Goal: Information Seeking & Learning: Check status

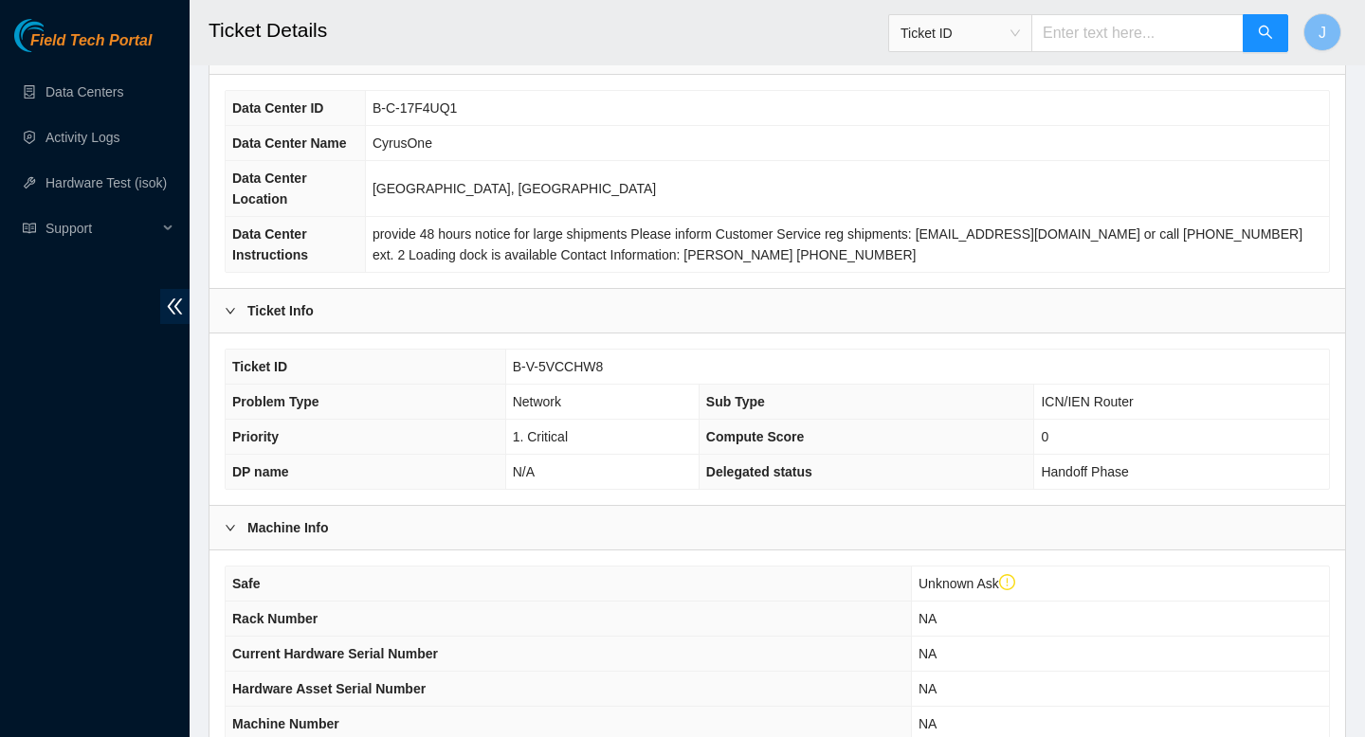
scroll to position [158, 0]
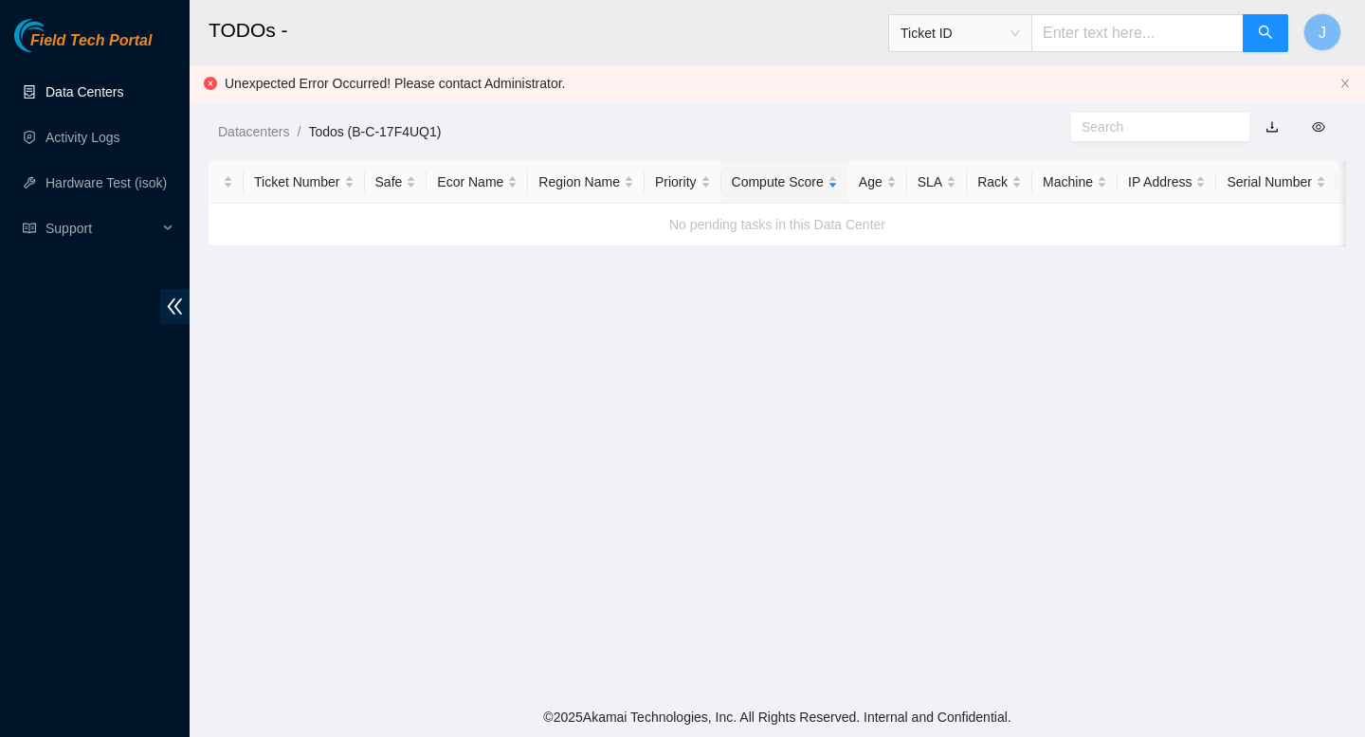
click at [107, 95] on link "Data Centers" at bounding box center [84, 91] width 78 height 15
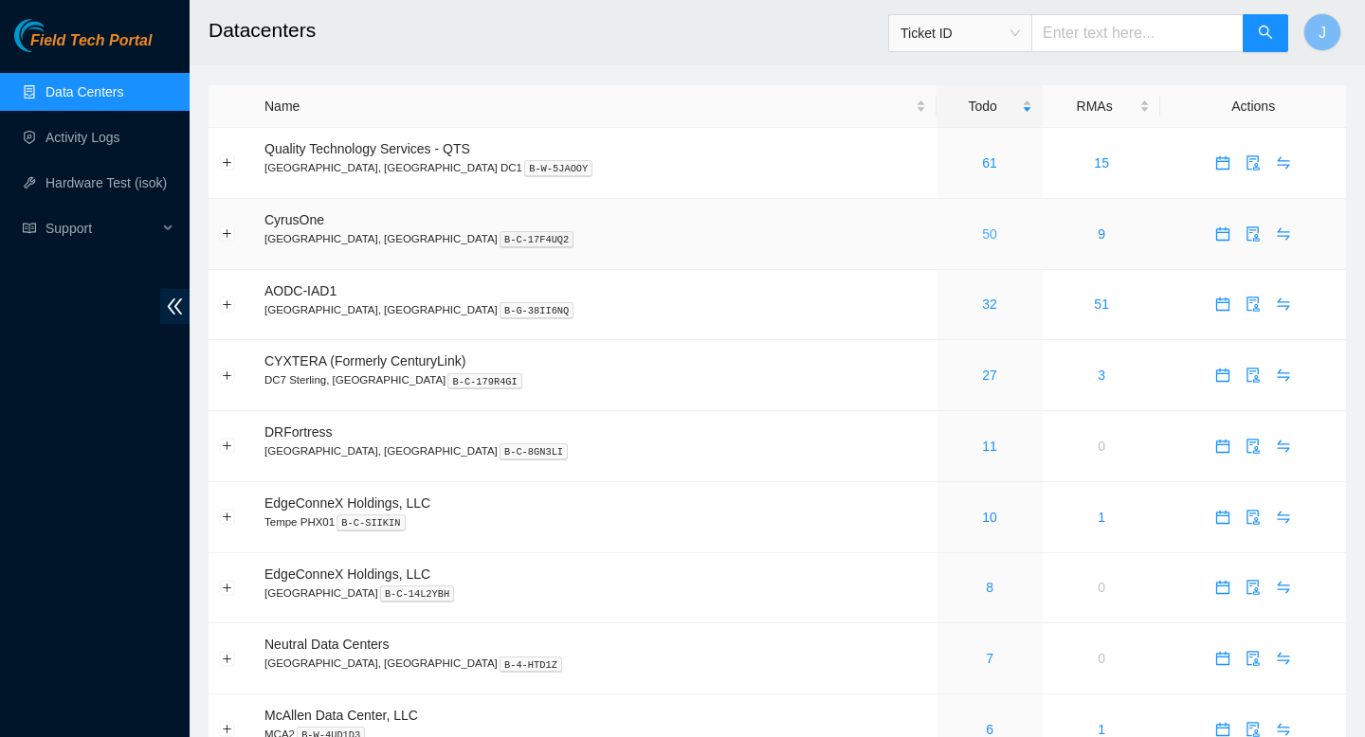
click at [982, 239] on link "50" at bounding box center [989, 234] width 15 height 15
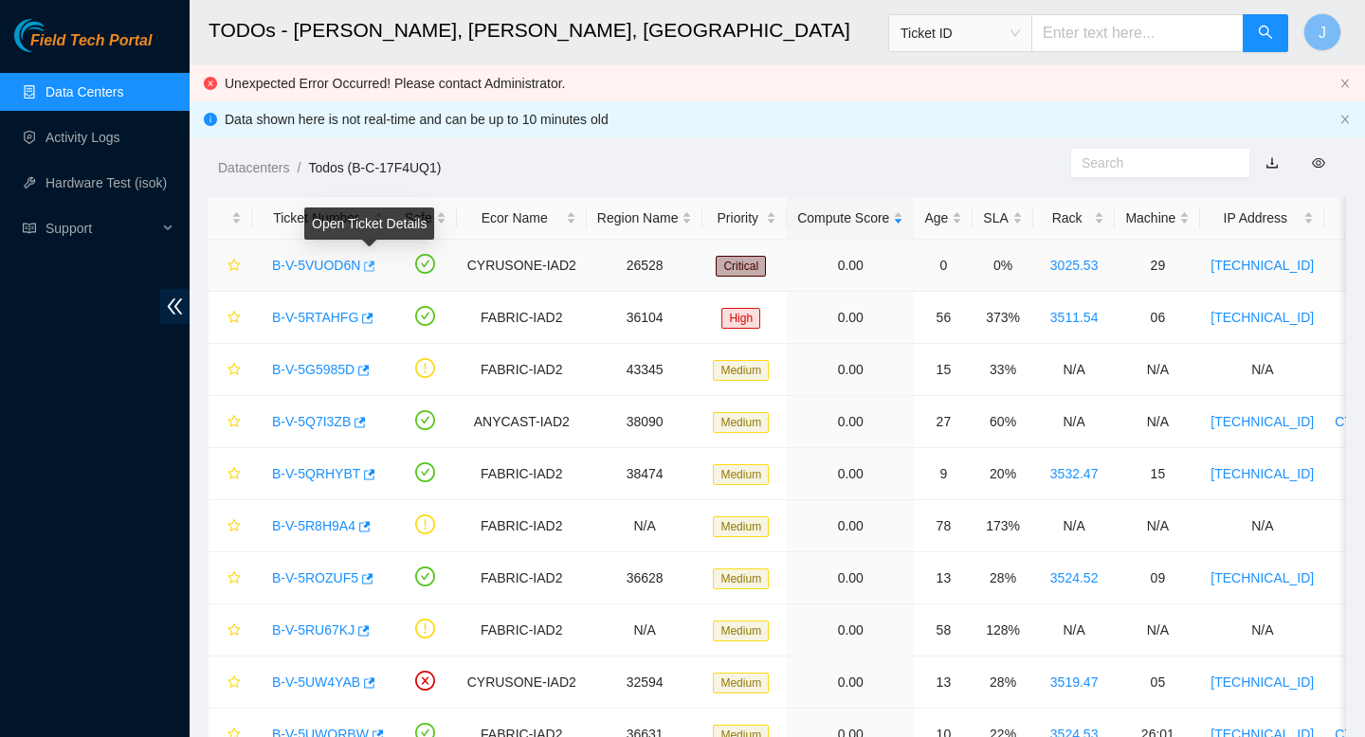
click at [372, 270] on icon "button" at bounding box center [369, 266] width 11 height 10
click at [1022, 221] on div "SLA" at bounding box center [1002, 218] width 39 height 21
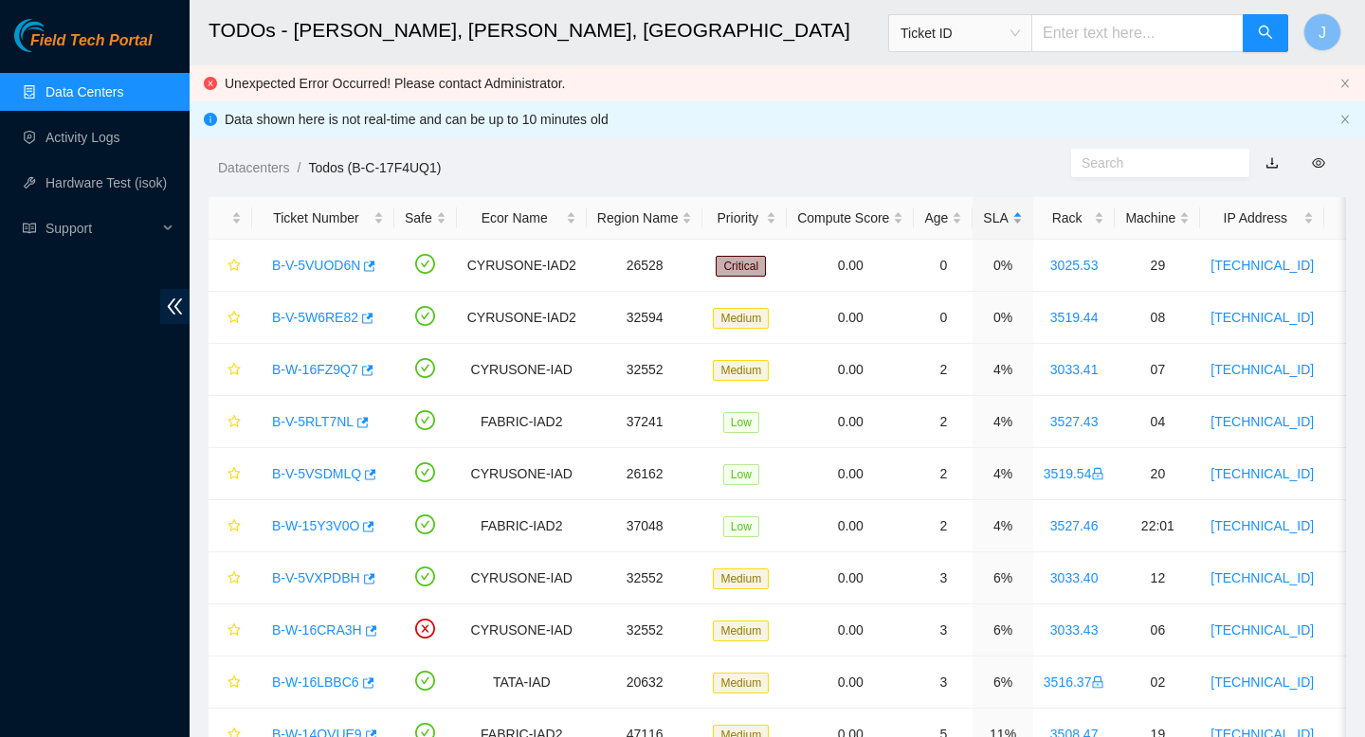
click at [1022, 221] on div "SLA" at bounding box center [1002, 218] width 39 height 21
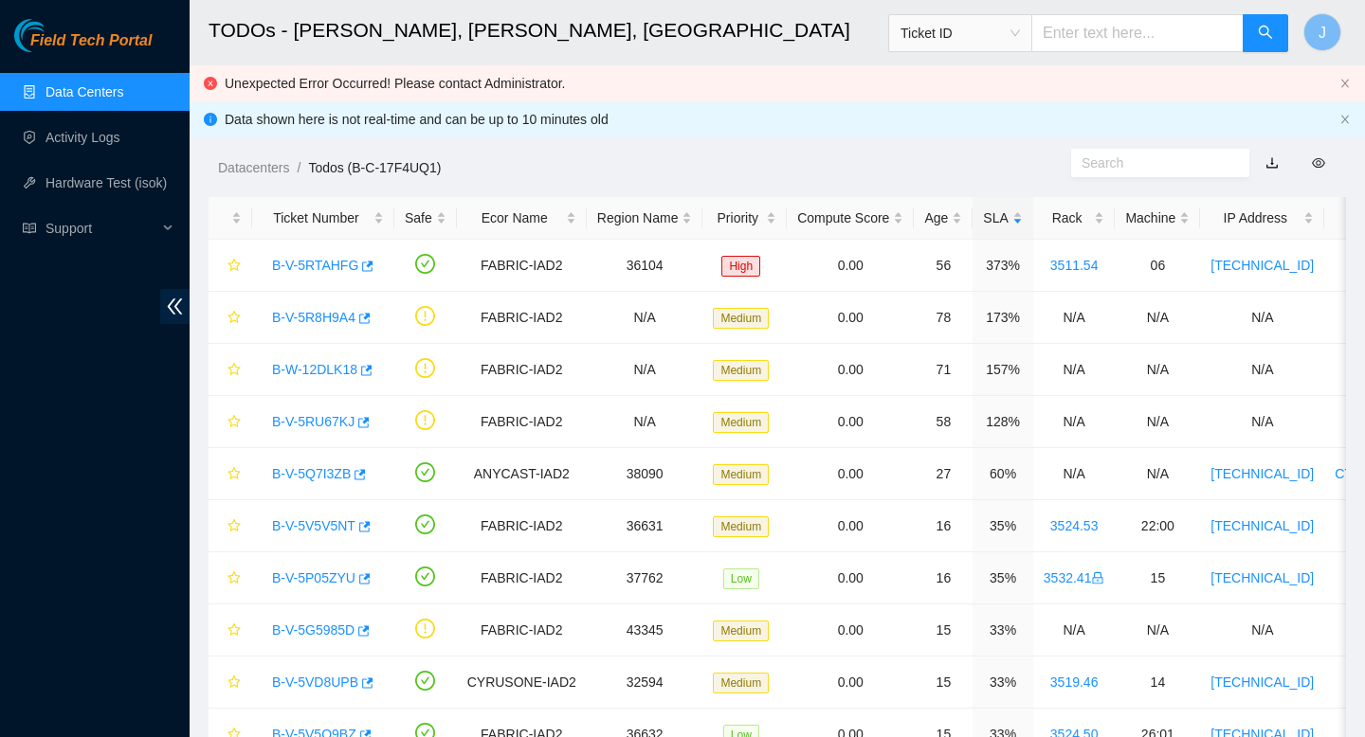
click at [1163, 168] on input "text" at bounding box center [1152, 163] width 142 height 21
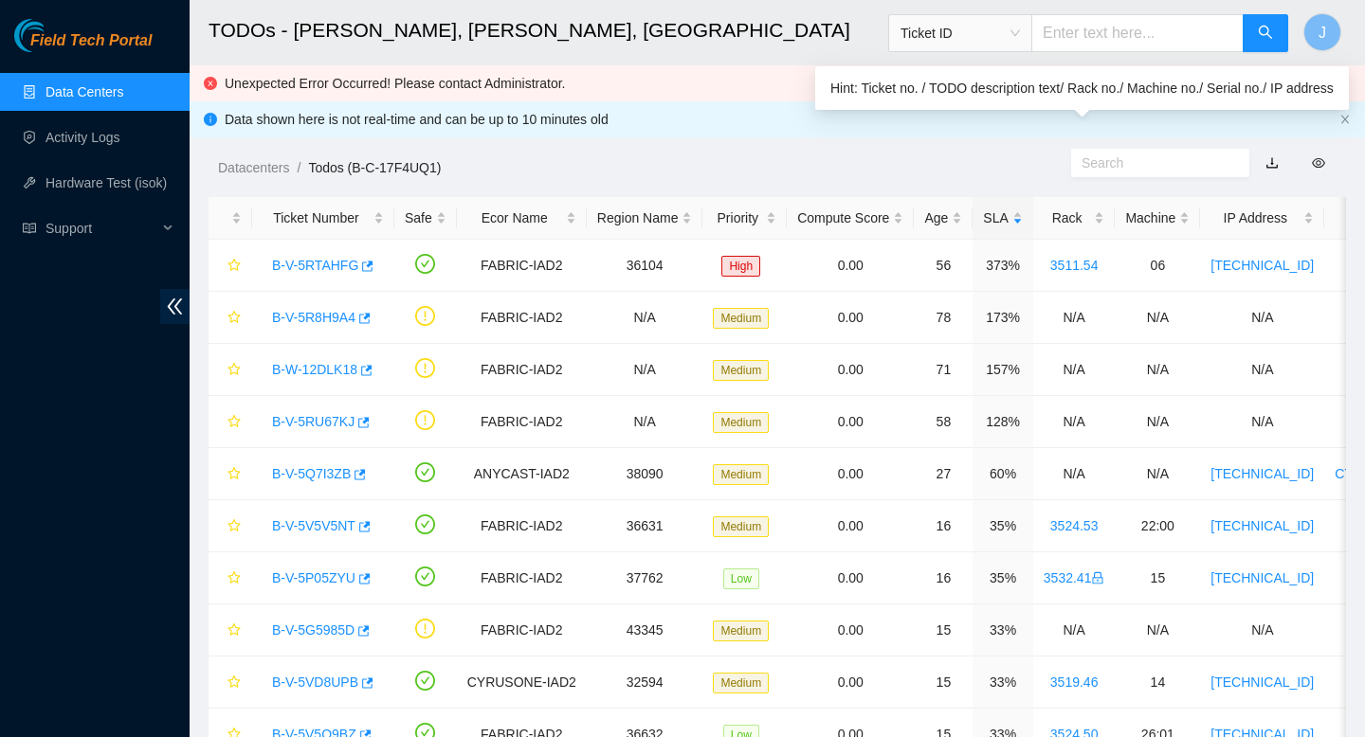
paste input "B-V-5Q7I3ZB"
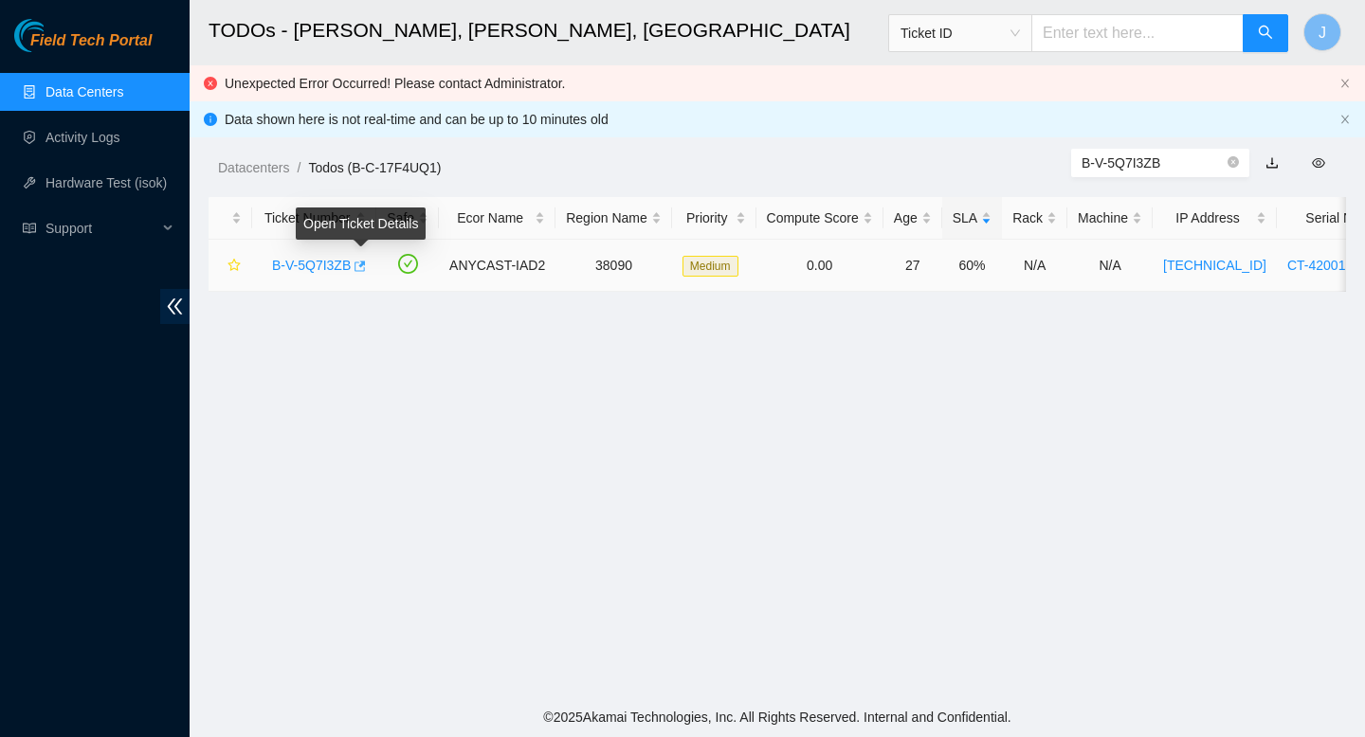
click at [364, 268] on icon "button" at bounding box center [358, 266] width 13 height 13
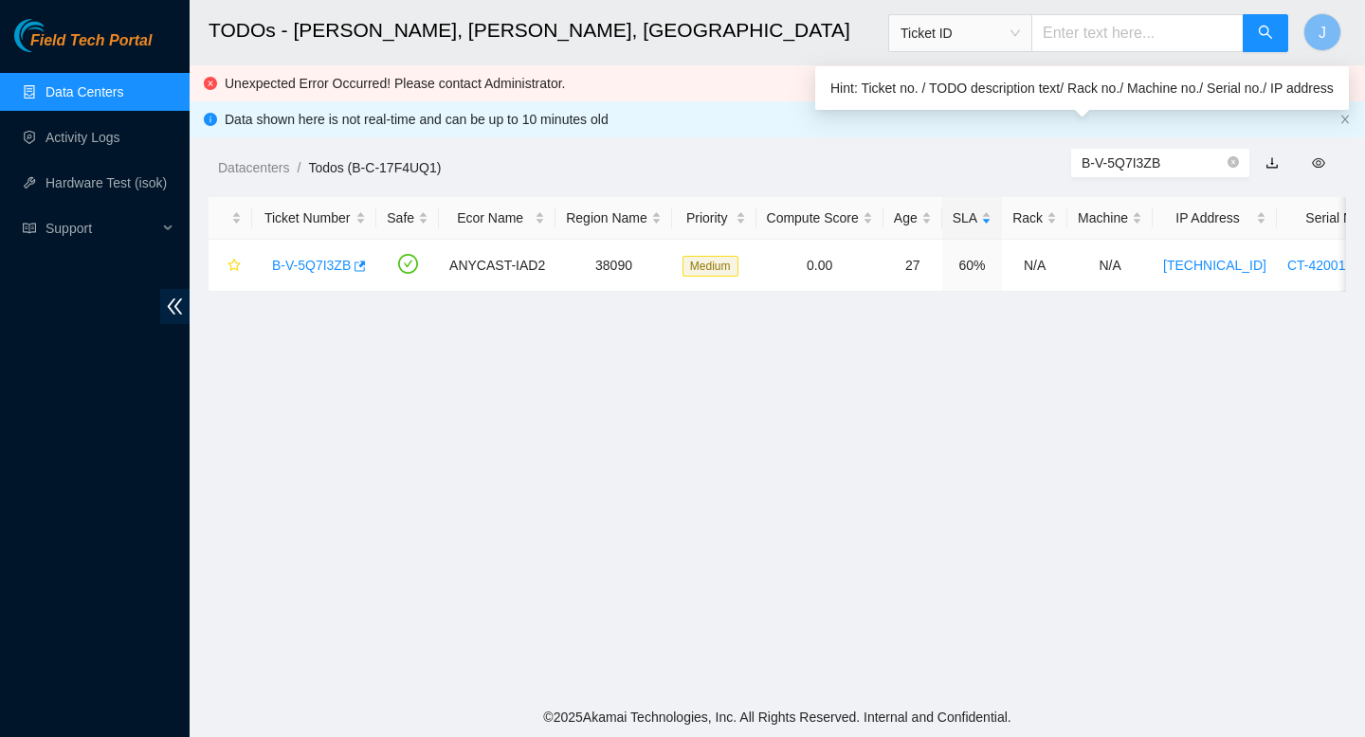
click at [1125, 163] on input "B-V-5Q7I3ZB" at bounding box center [1152, 163] width 142 height 21
paste input "V191CH"
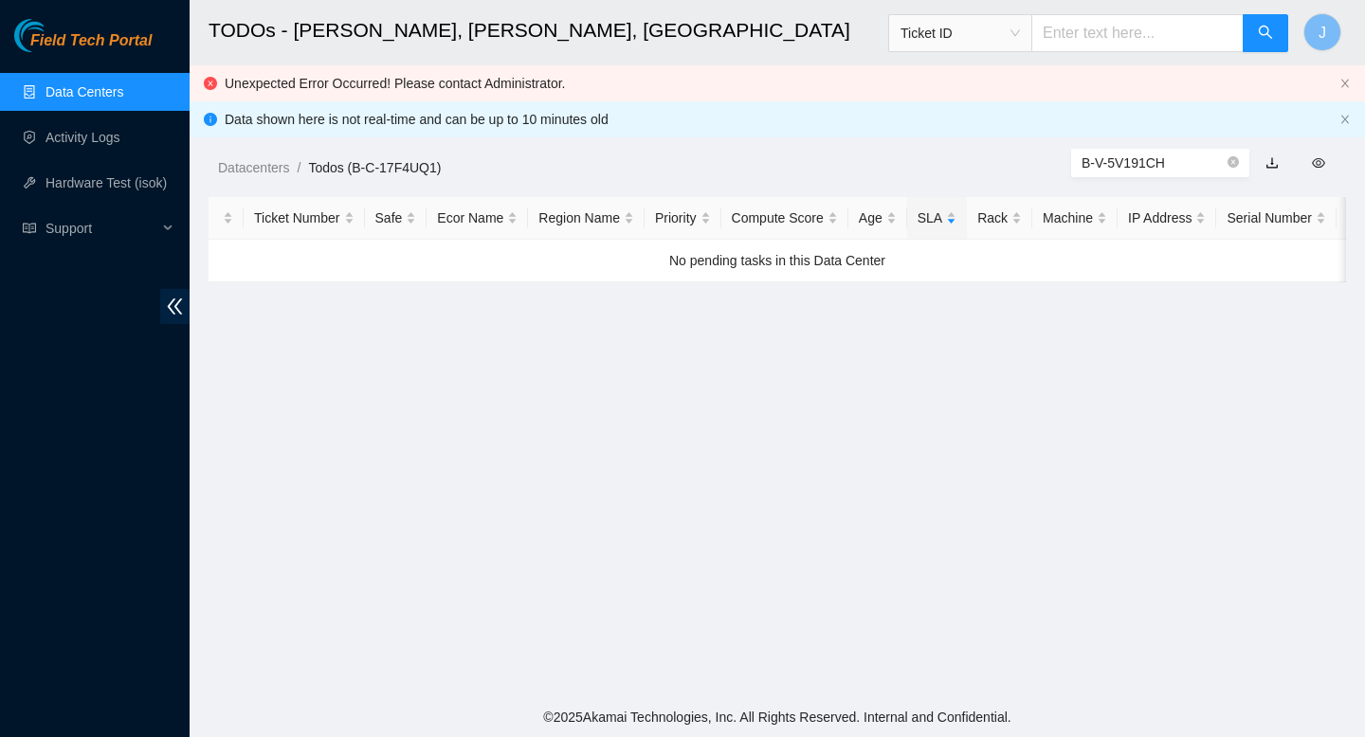
type input "B-V-5V191CH"
click at [78, 92] on link "Data Centers" at bounding box center [84, 91] width 78 height 15
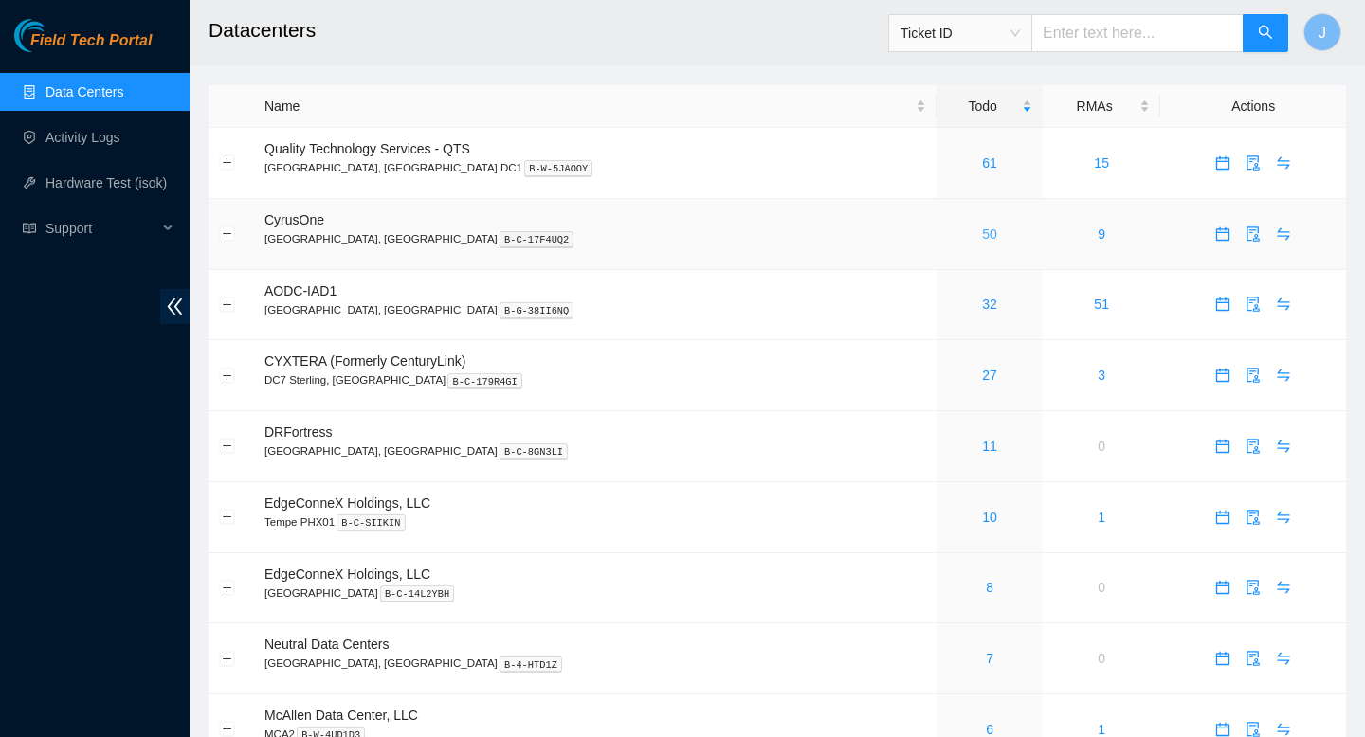
click at [982, 229] on link "50" at bounding box center [989, 234] width 15 height 15
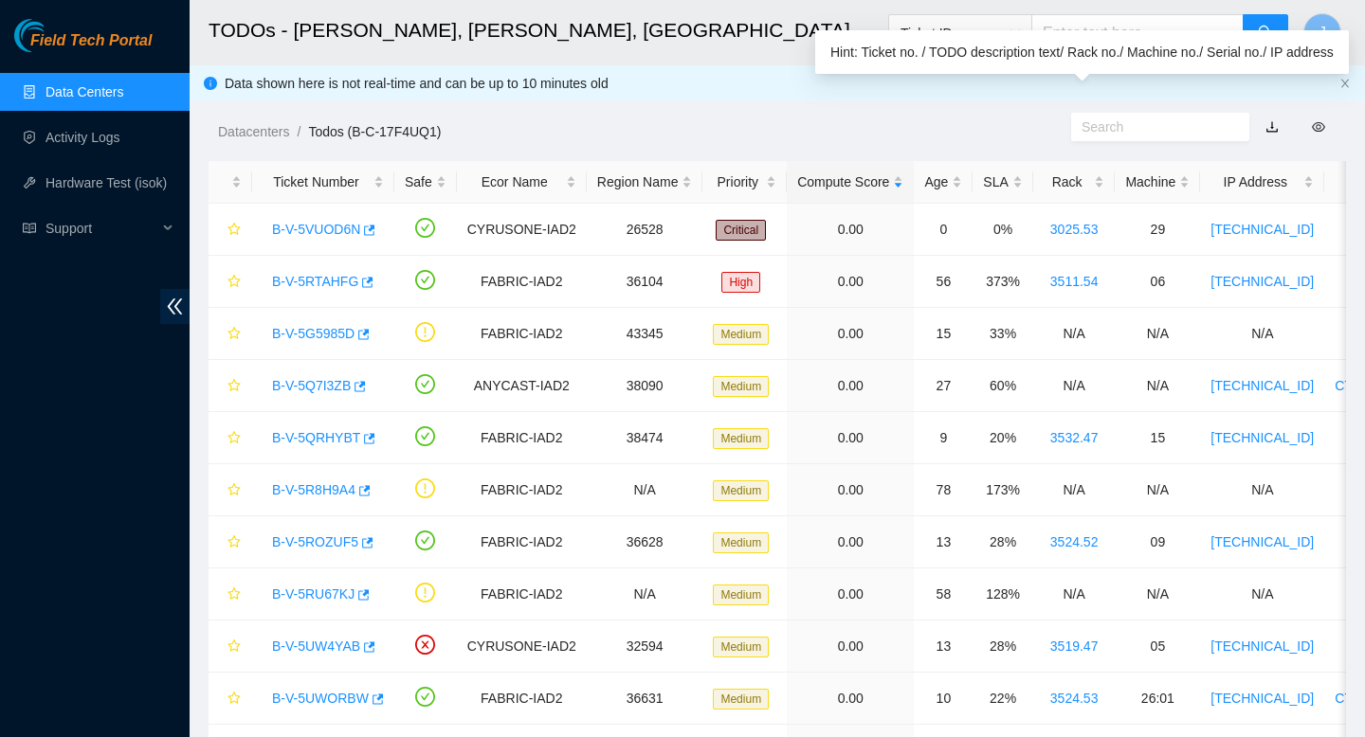
click at [1165, 131] on input "text" at bounding box center [1152, 127] width 142 height 21
paste input "B-V-5V191CH"
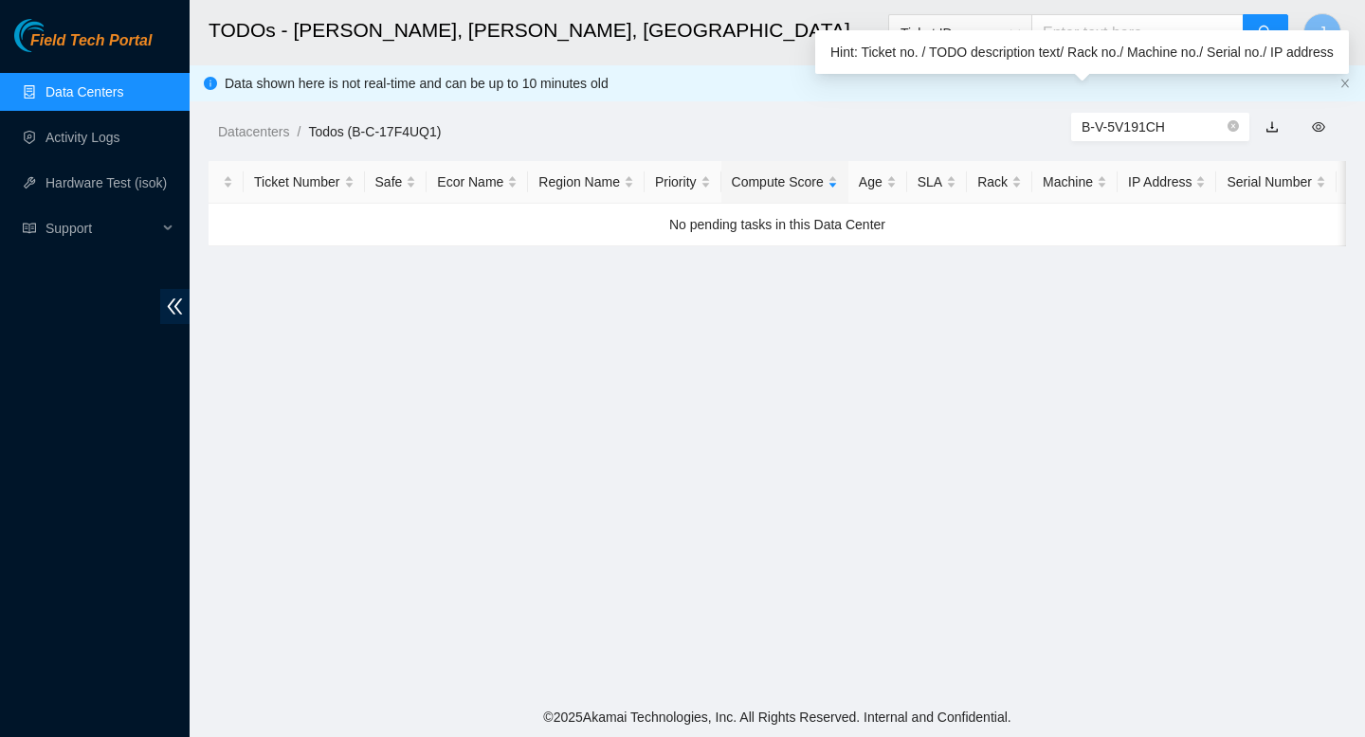
type input "B-V-5V191C"
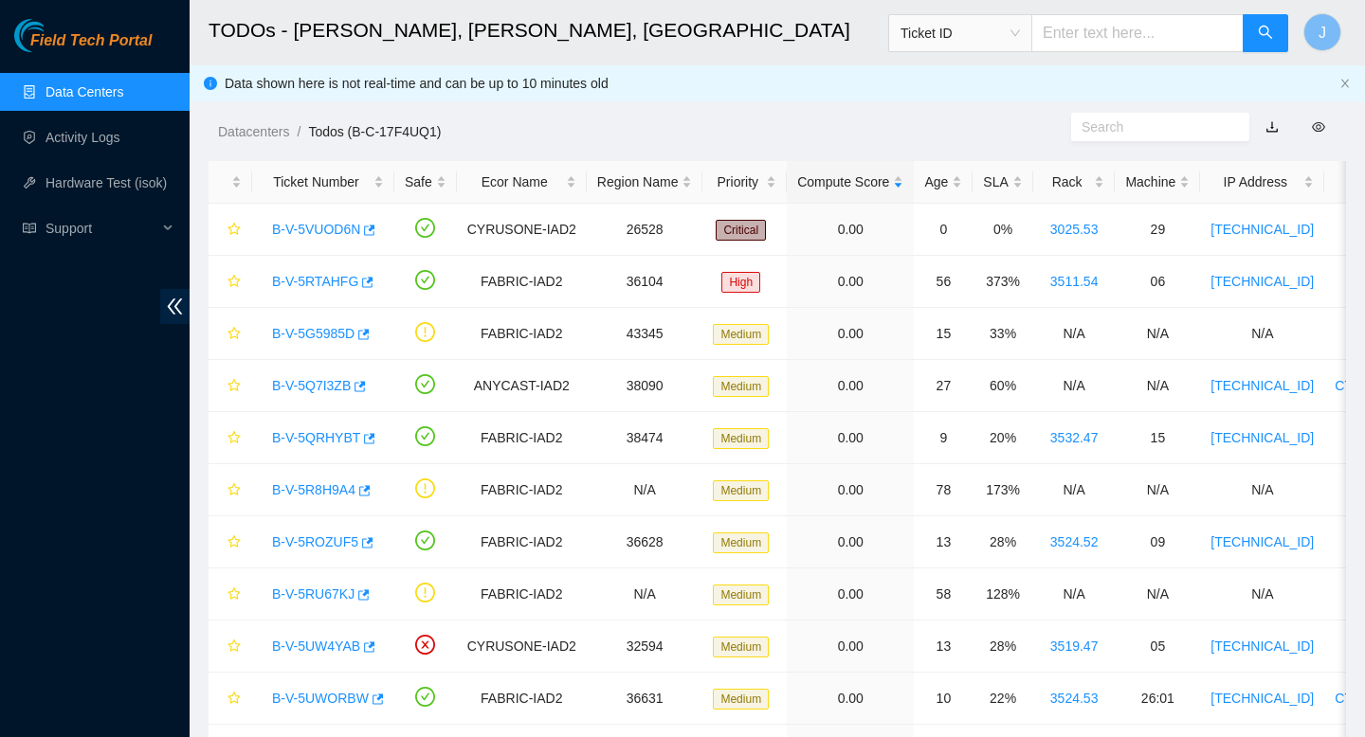
click at [1131, 33] on input "text" at bounding box center [1137, 33] width 212 height 38
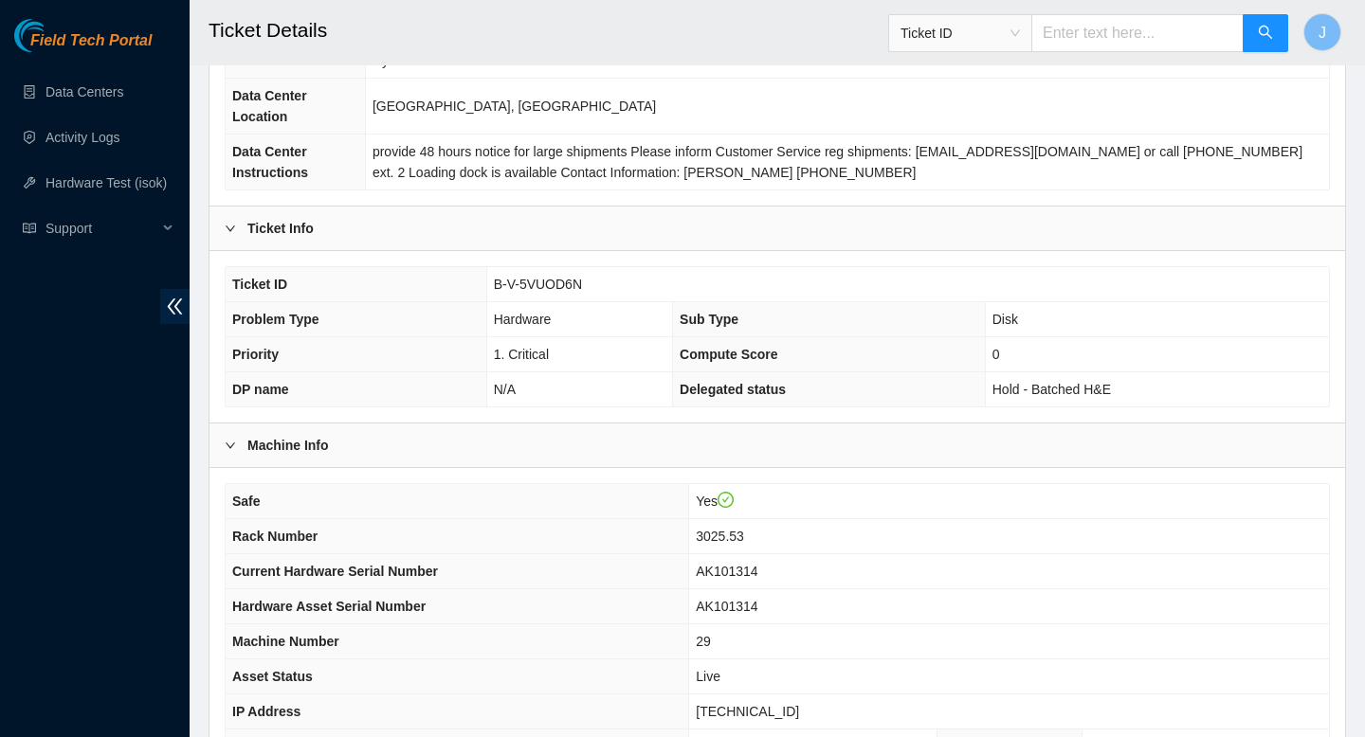
scroll to position [172, 0]
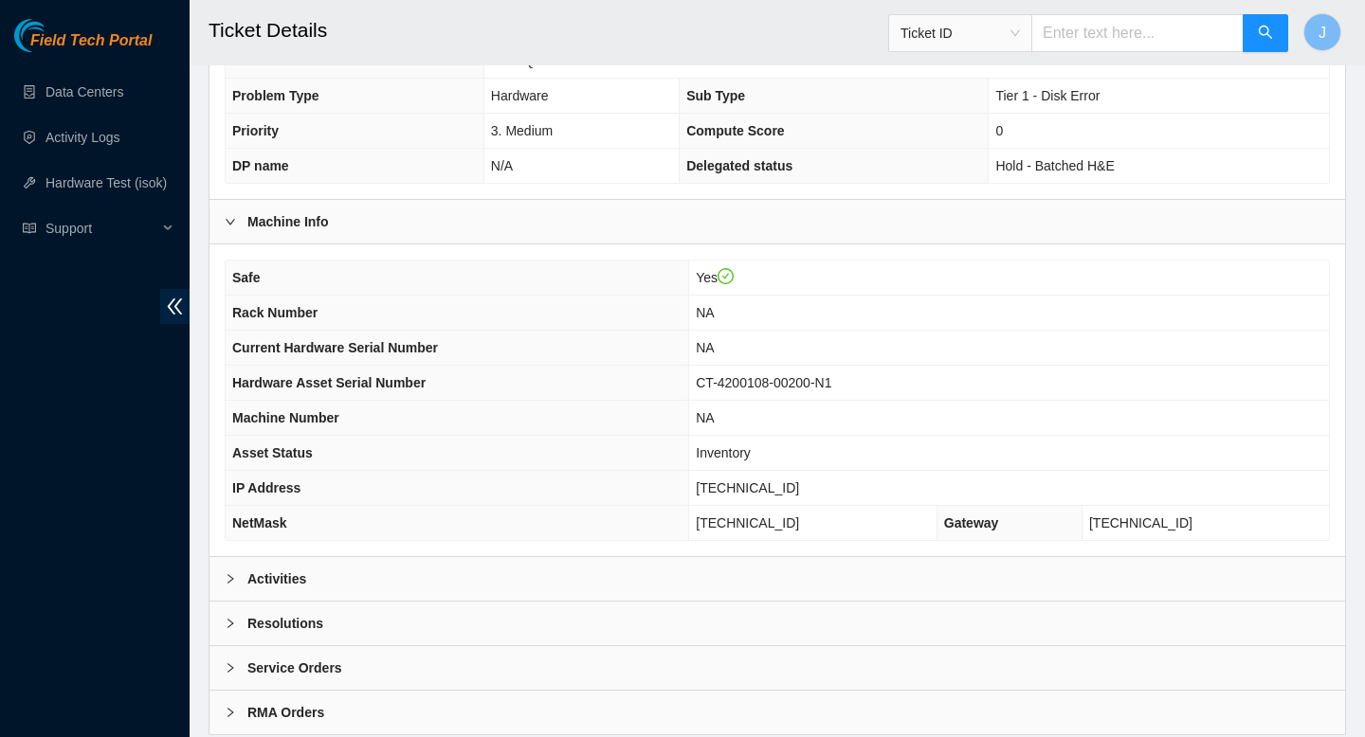
scroll to position [486, 0]
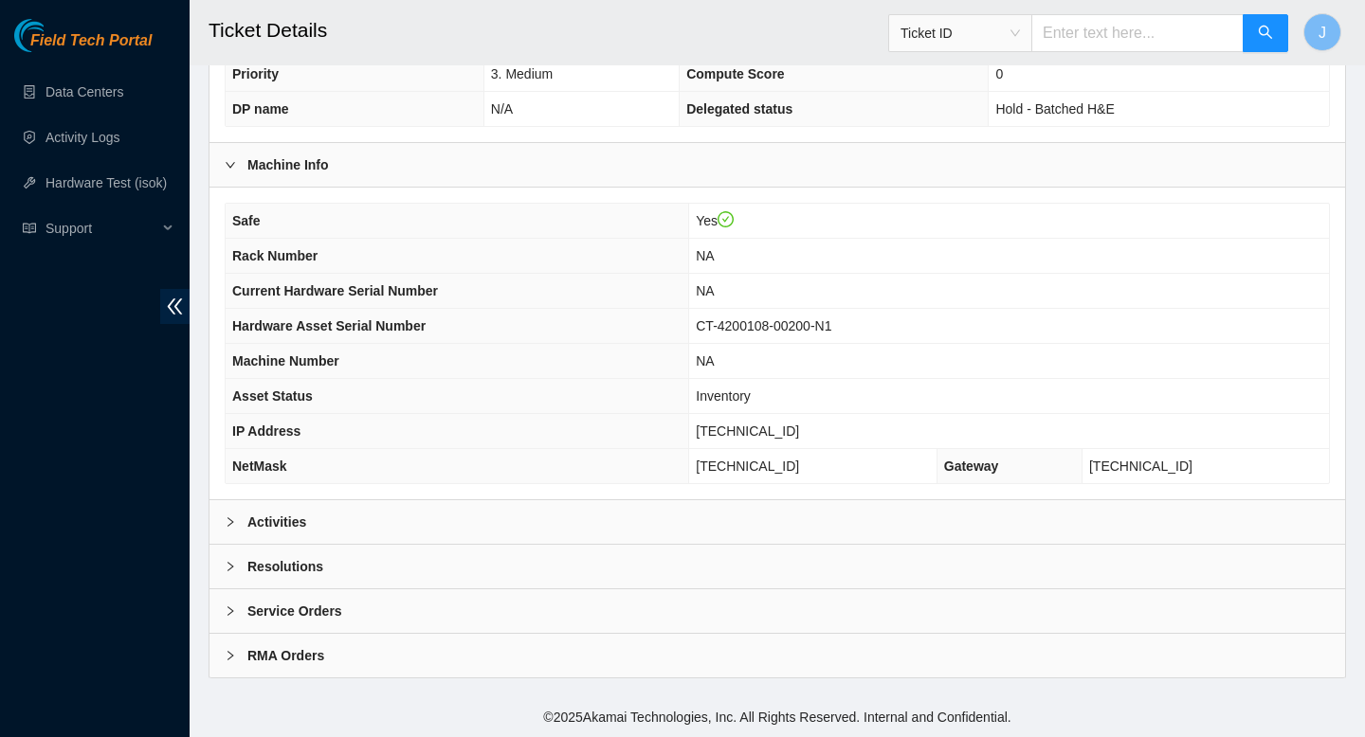
click at [408, 533] on div "Activities" at bounding box center [776, 522] width 1135 height 44
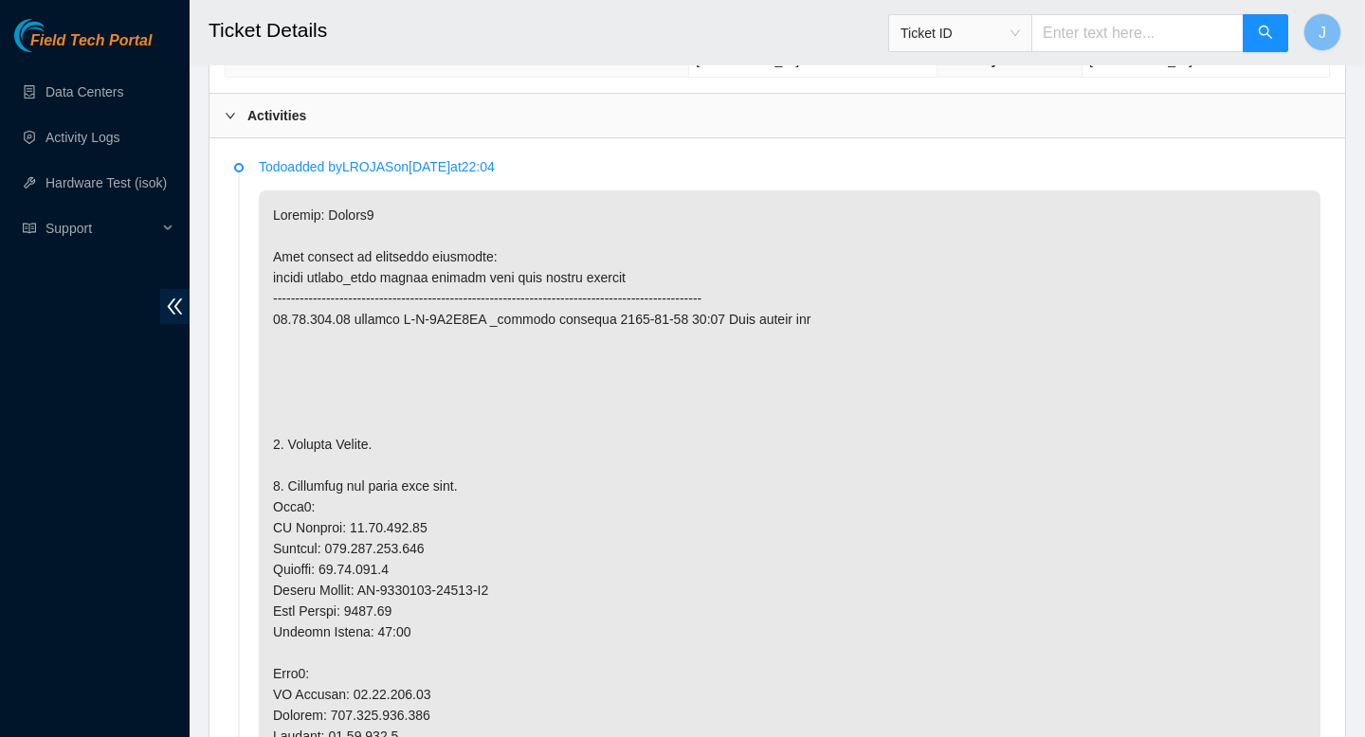
scroll to position [967, 0]
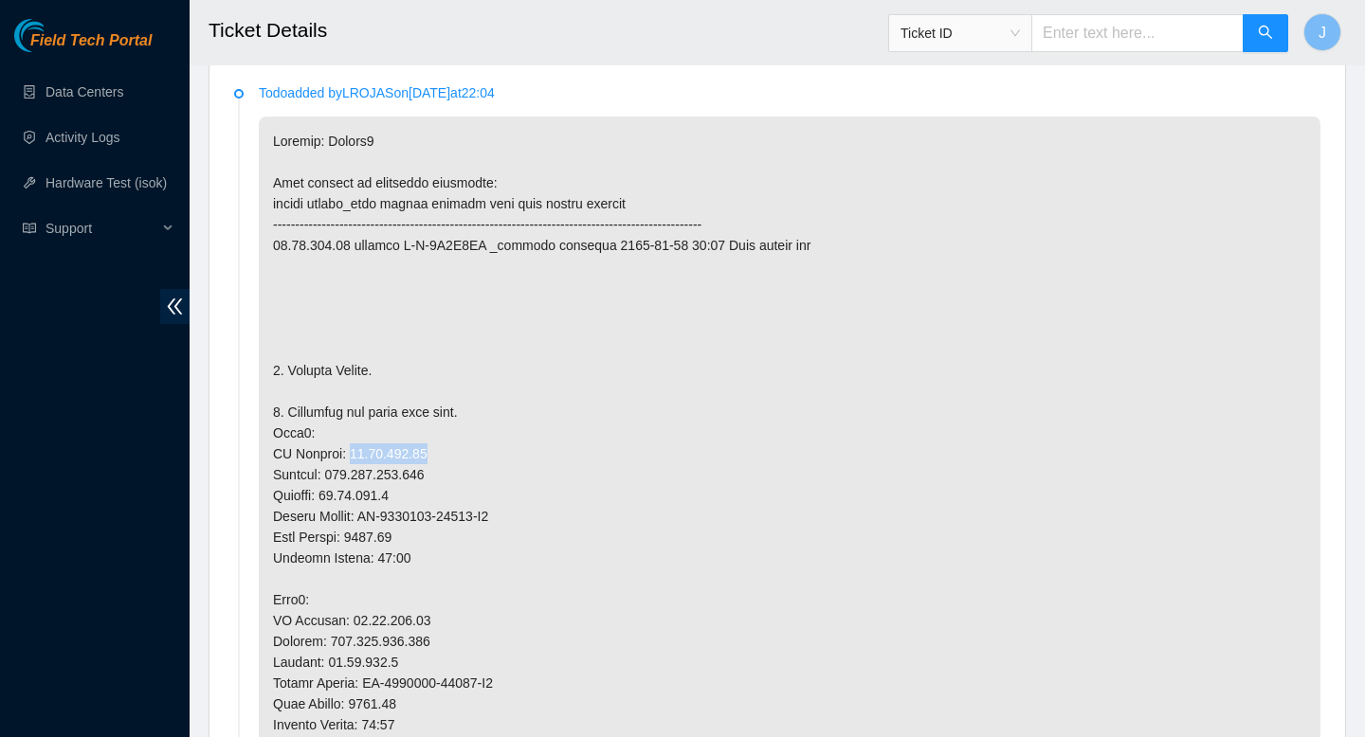
drag, startPoint x: 437, startPoint y: 457, endPoint x: 346, endPoint y: 463, distance: 91.2
copy p "23.42.148.10"
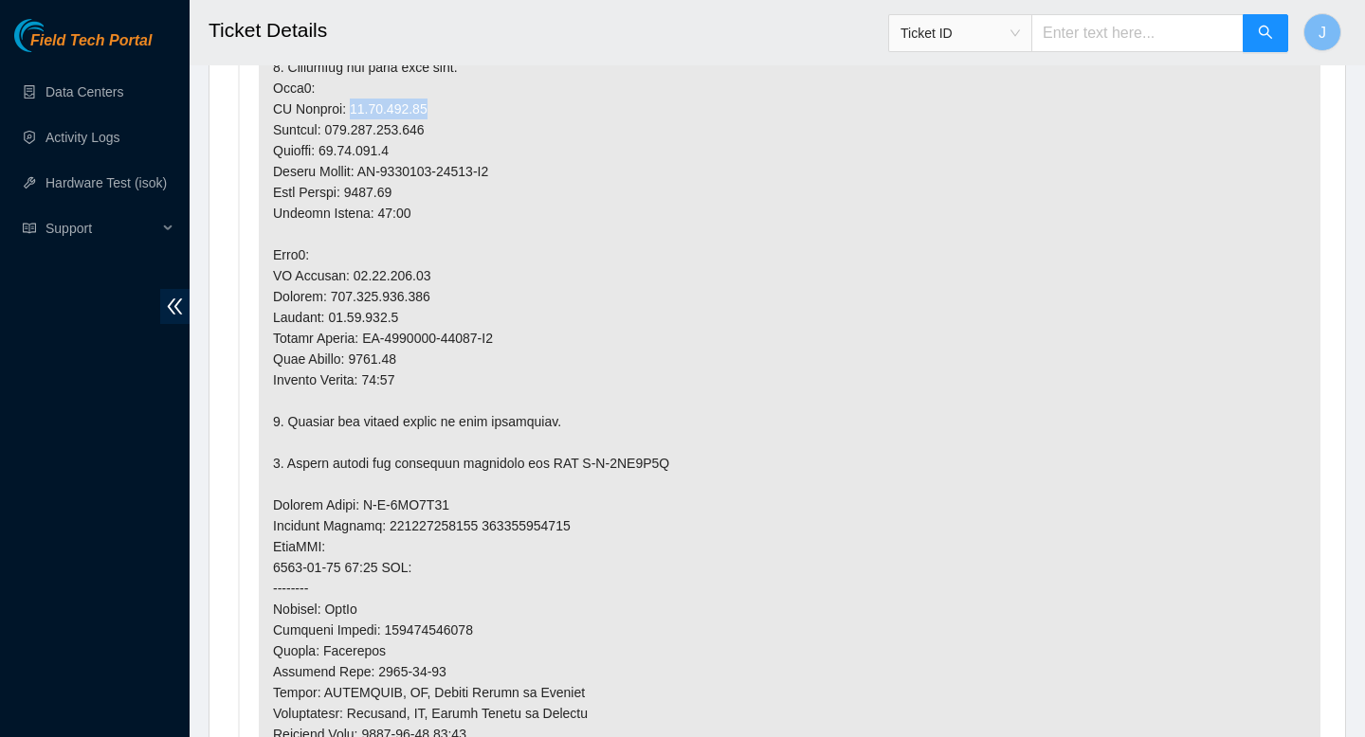
scroll to position [1307, 0]
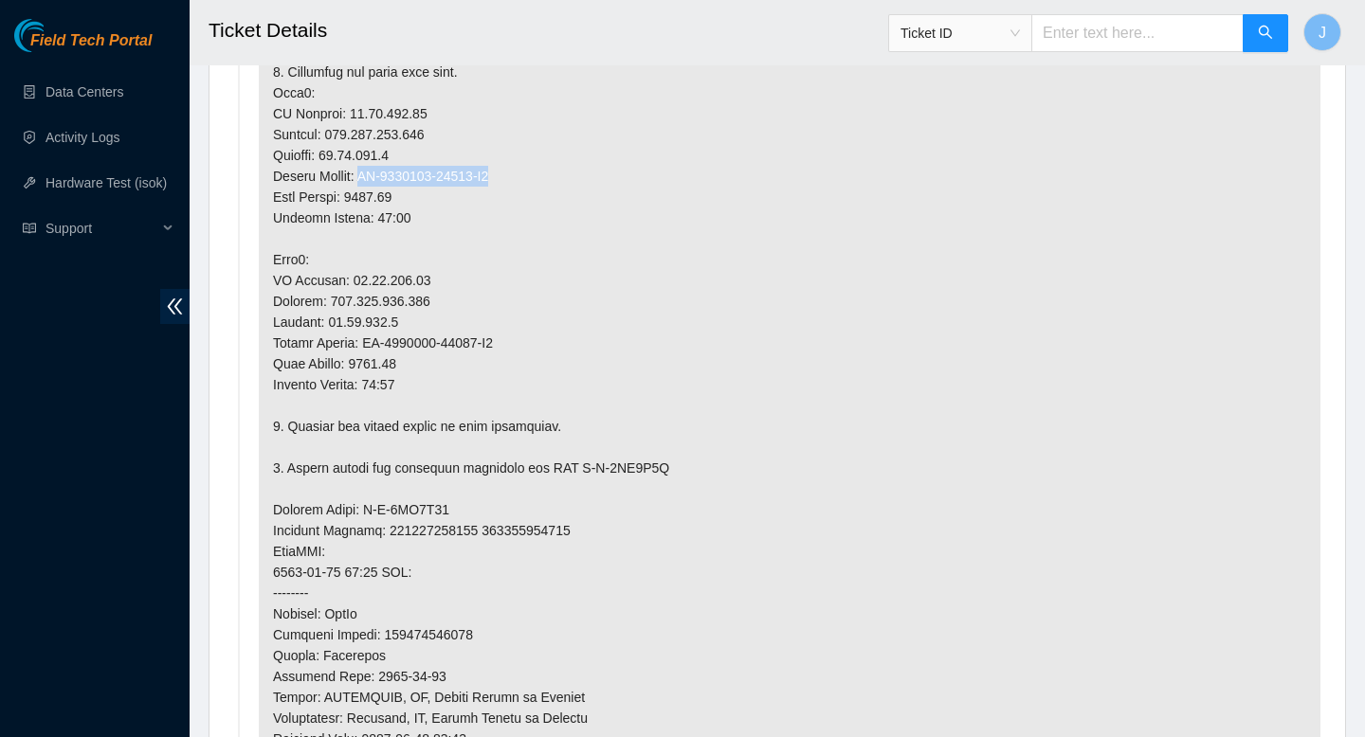
drag, startPoint x: 519, startPoint y: 178, endPoint x: 367, endPoint y: 179, distance: 152.6
click at [367, 179] on p at bounding box center [790, 426] width 1062 height 1300
copy p "CT-4171205-00858-N0"
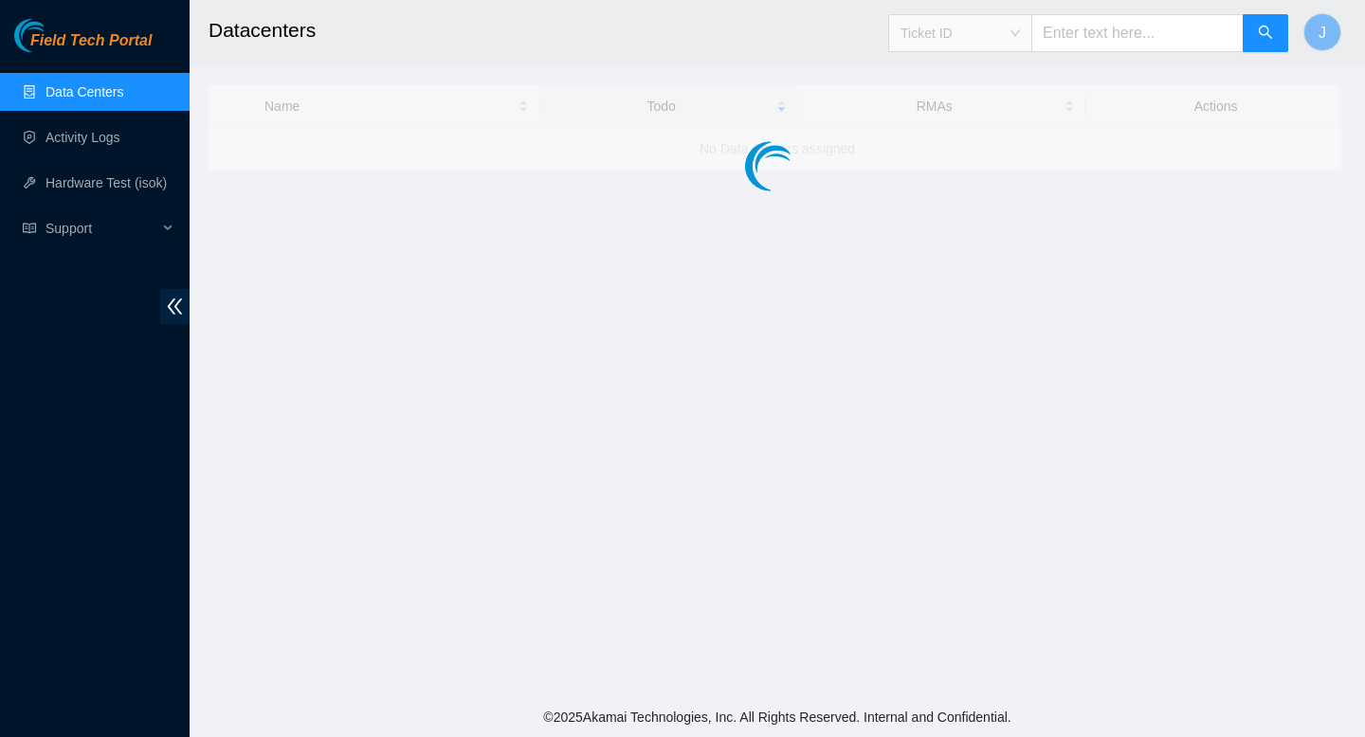
click at [1020, 34] on span "Ticket ID" at bounding box center [959, 33] width 119 height 28
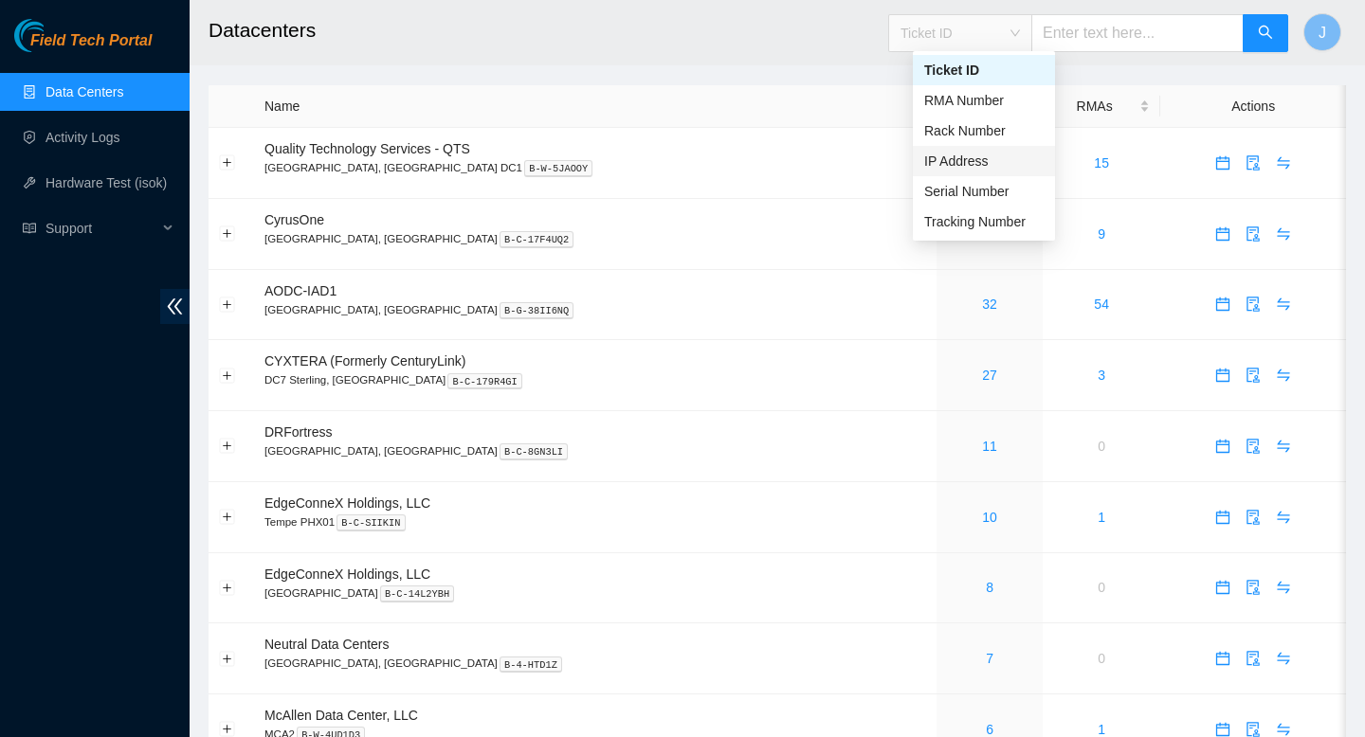
click at [967, 165] on div "IP Address" at bounding box center [983, 161] width 119 height 21
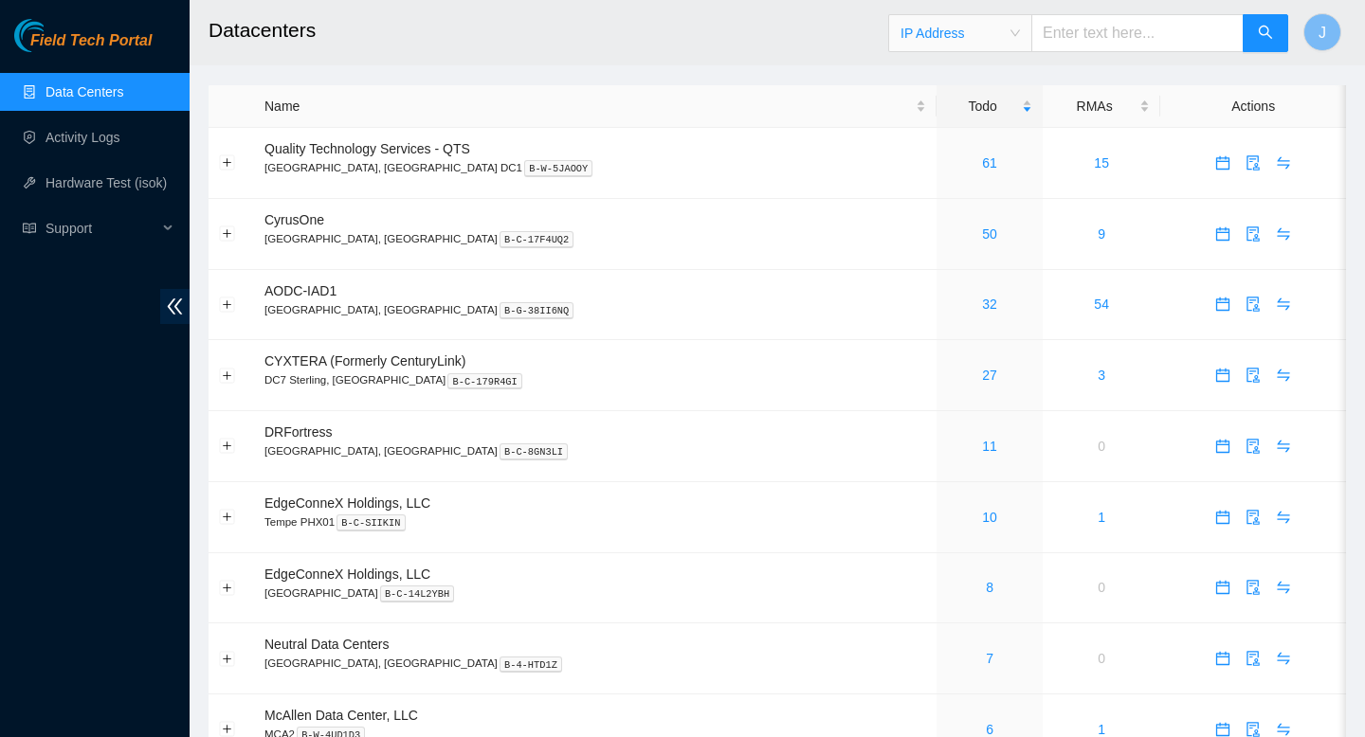
click at [1132, 33] on input "text" at bounding box center [1137, 33] width 212 height 38
paste input "[TECHNICAL_ID]"
type input "[TECHNICAL_ID]"
click at [1265, 29] on icon "search" at bounding box center [1265, 32] width 15 height 15
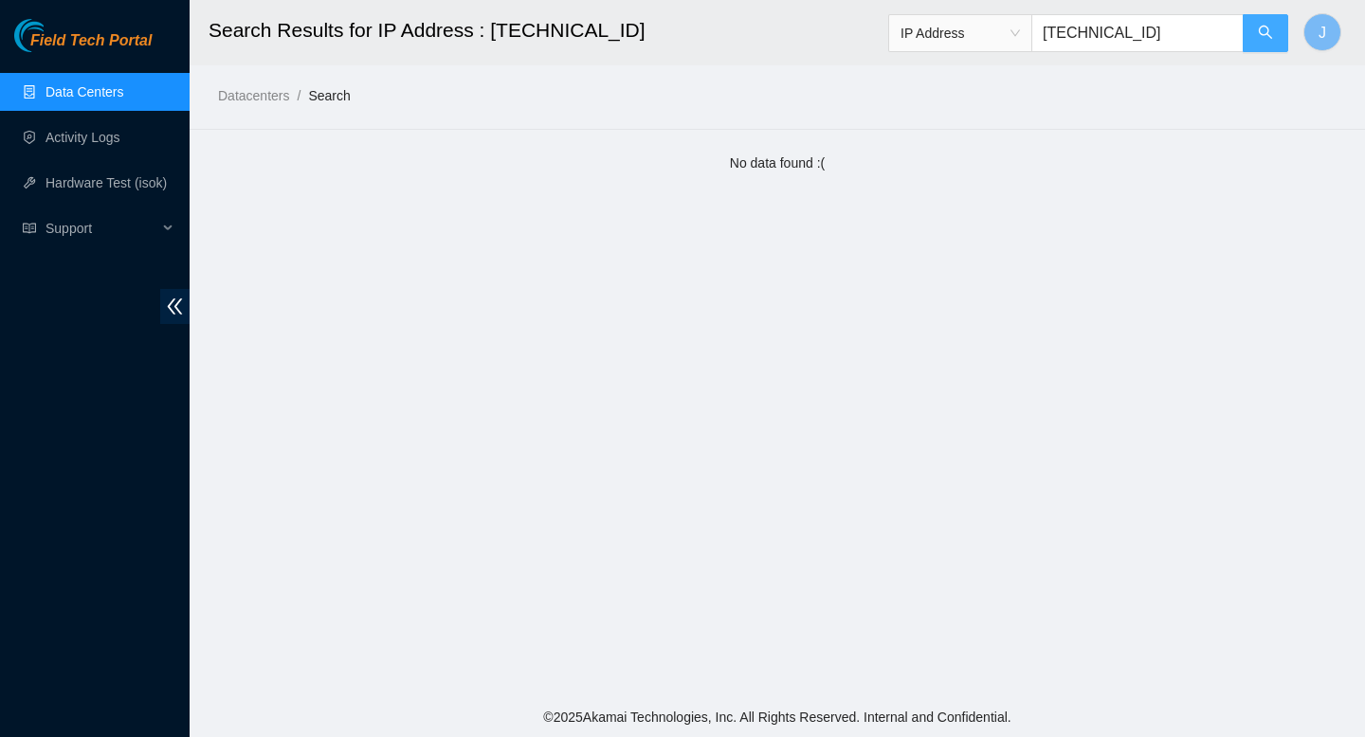
click at [1261, 34] on icon "search" at bounding box center [1265, 32] width 13 height 13
click at [90, 85] on link "Data Centers" at bounding box center [84, 91] width 78 height 15
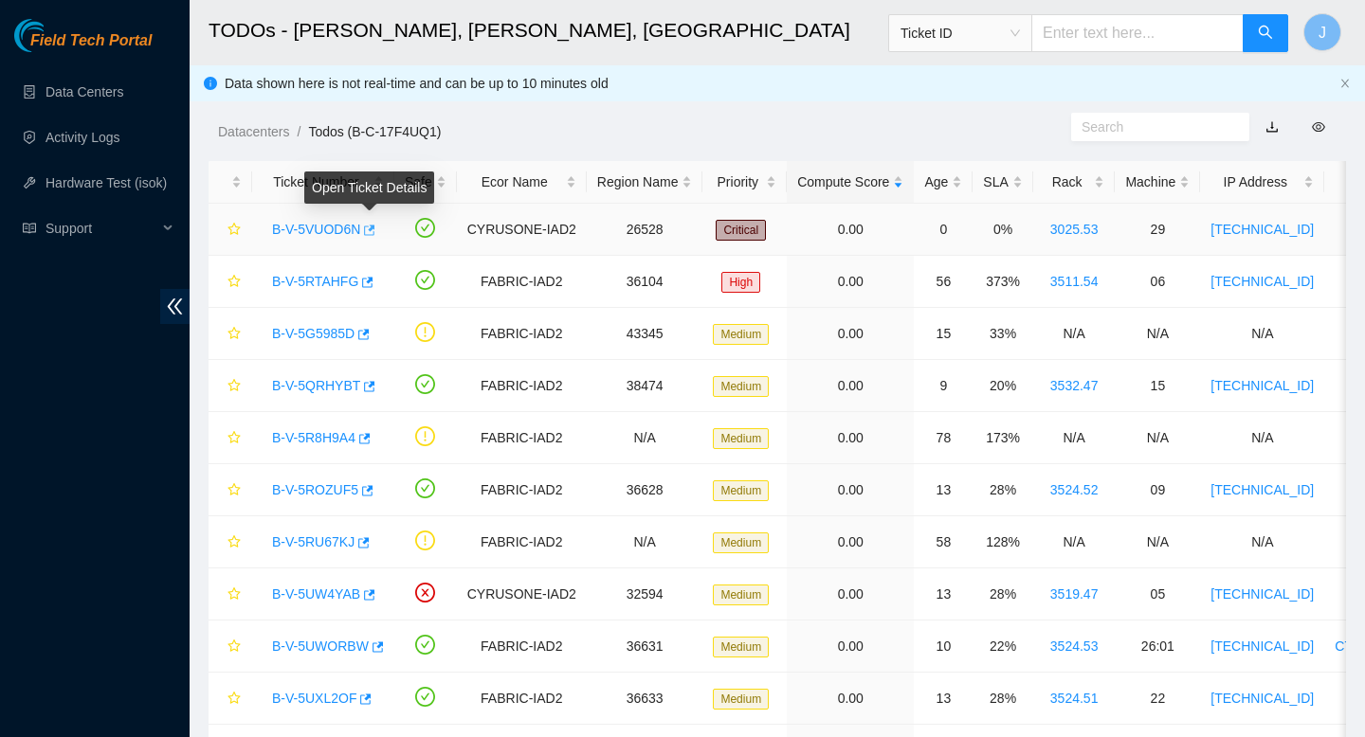
click at [374, 232] on icon "button" at bounding box center [367, 230] width 13 height 13
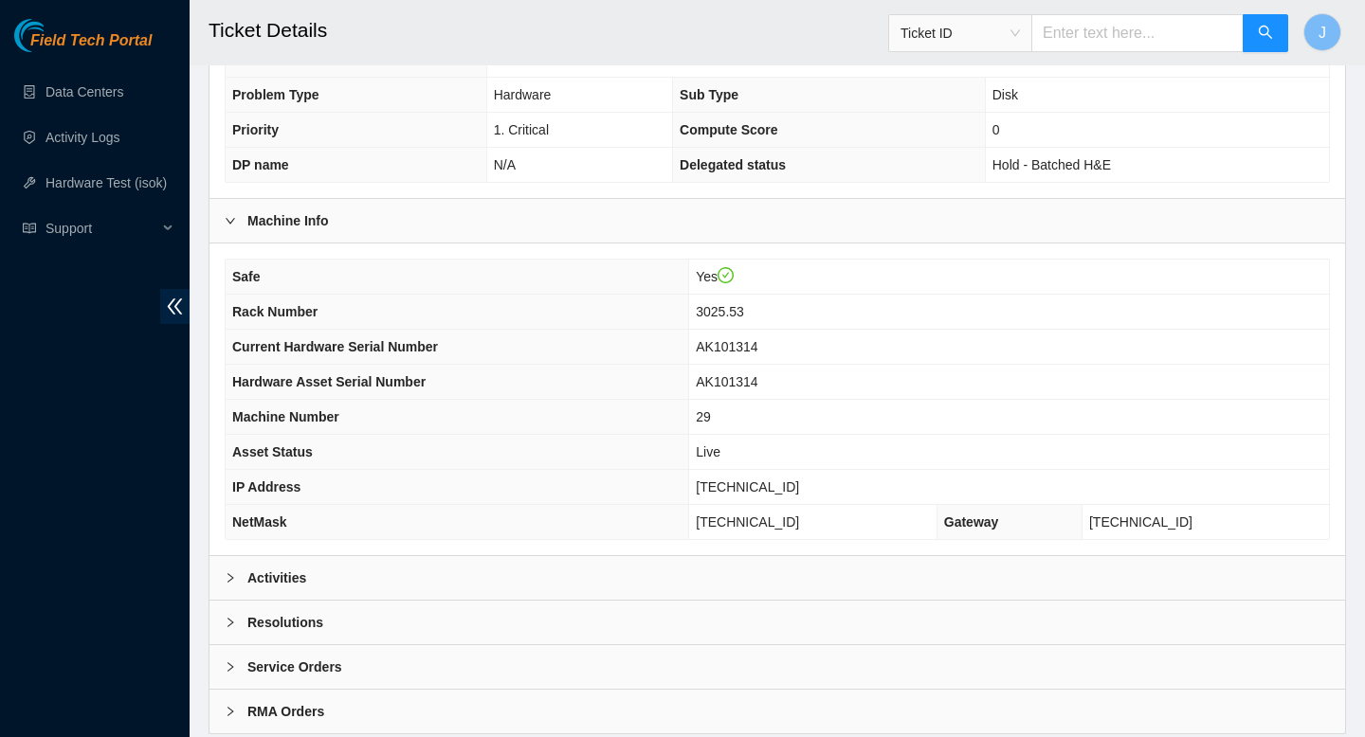
scroll to position [486, 0]
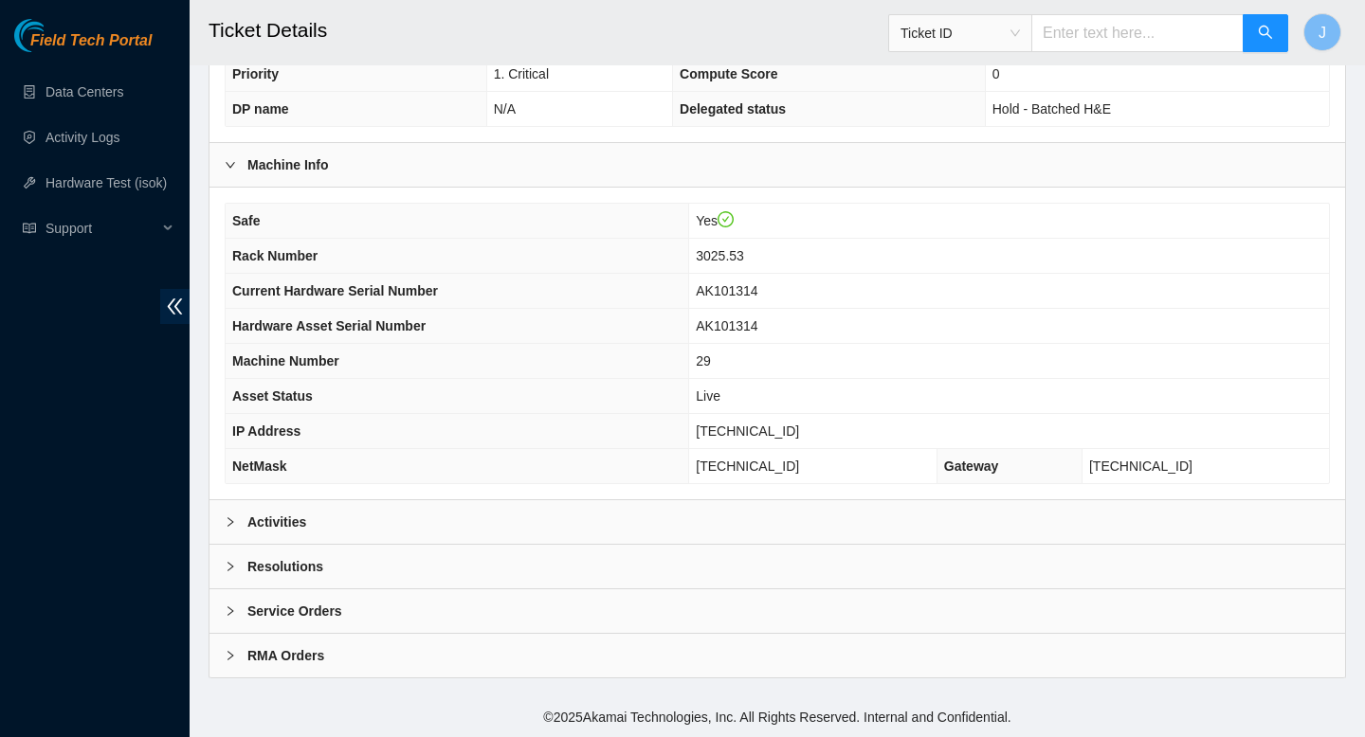
click at [613, 526] on div "Activities" at bounding box center [776, 522] width 1135 height 44
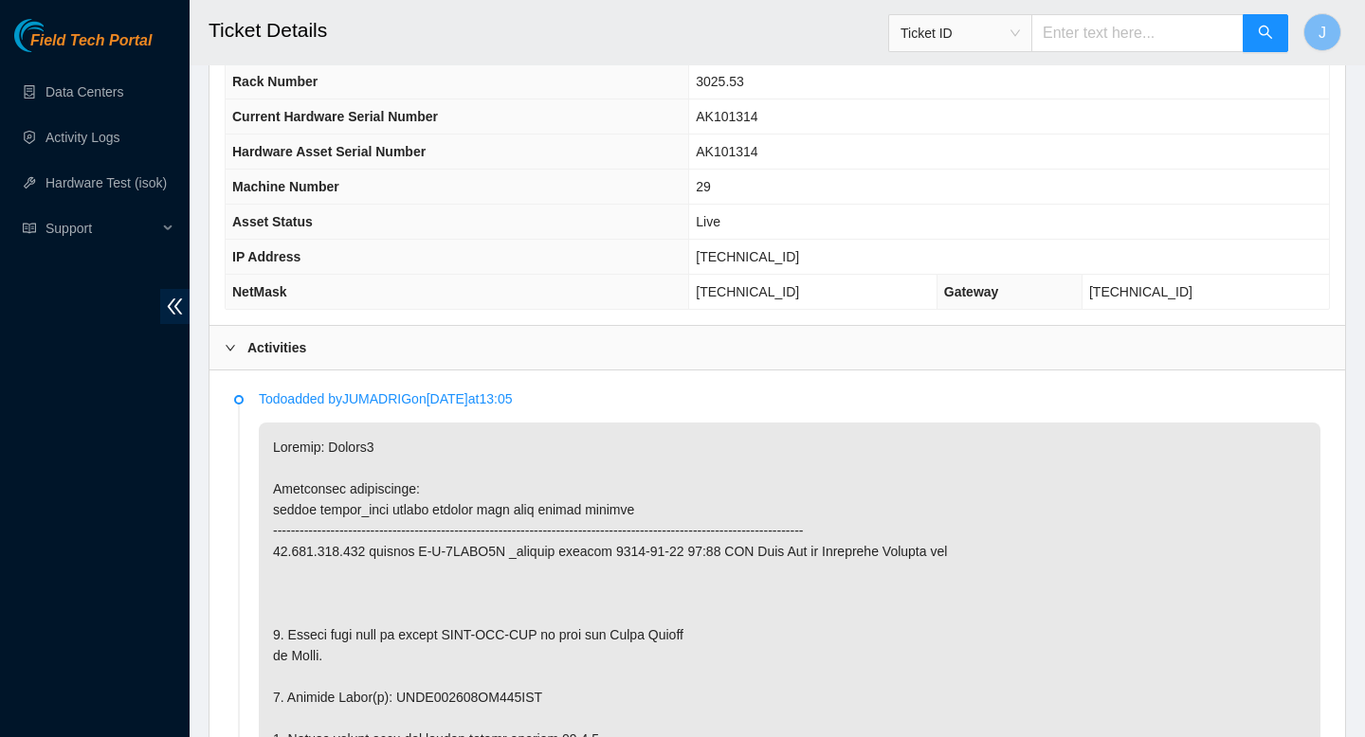
scroll to position [662, 0]
click at [89, 145] on link "Activity Logs" at bounding box center [82, 137] width 75 height 15
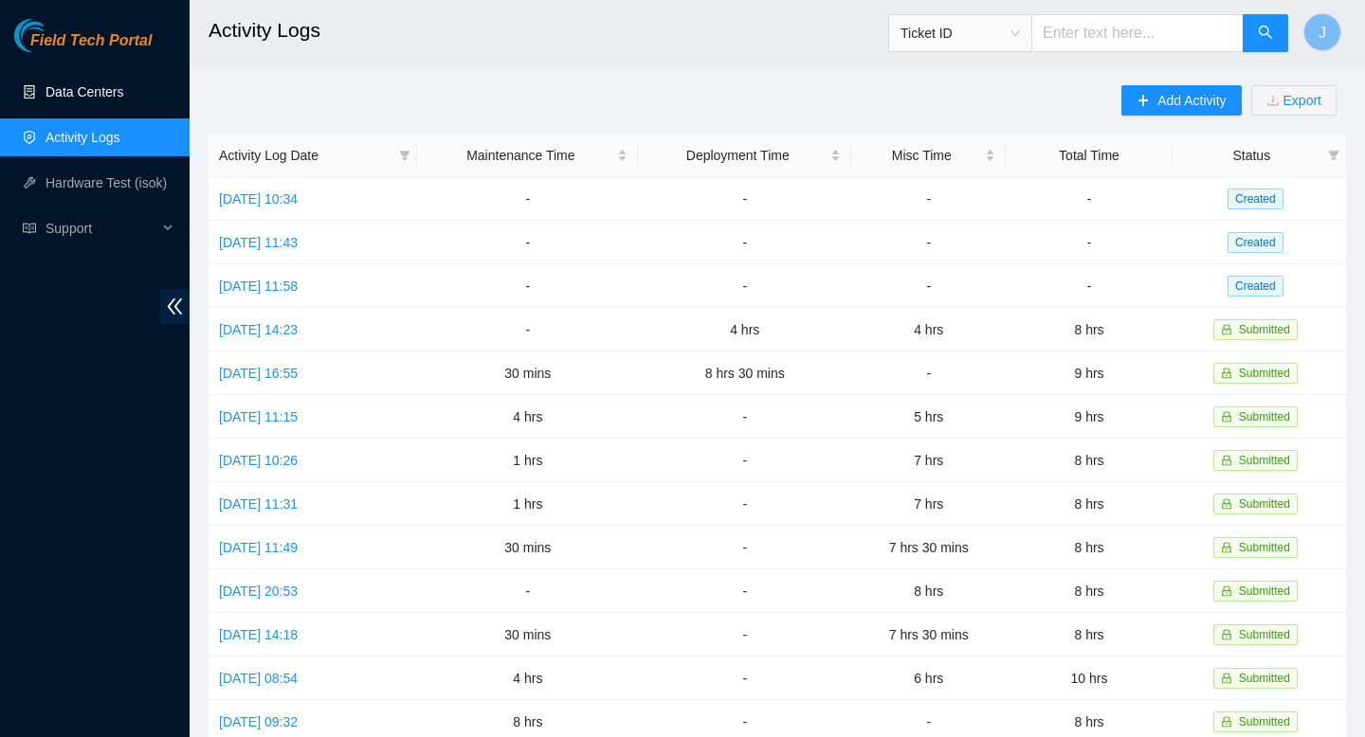
click at [85, 88] on link "Data Centers" at bounding box center [84, 91] width 78 height 15
